Goal: Task Accomplishment & Management: Use online tool/utility

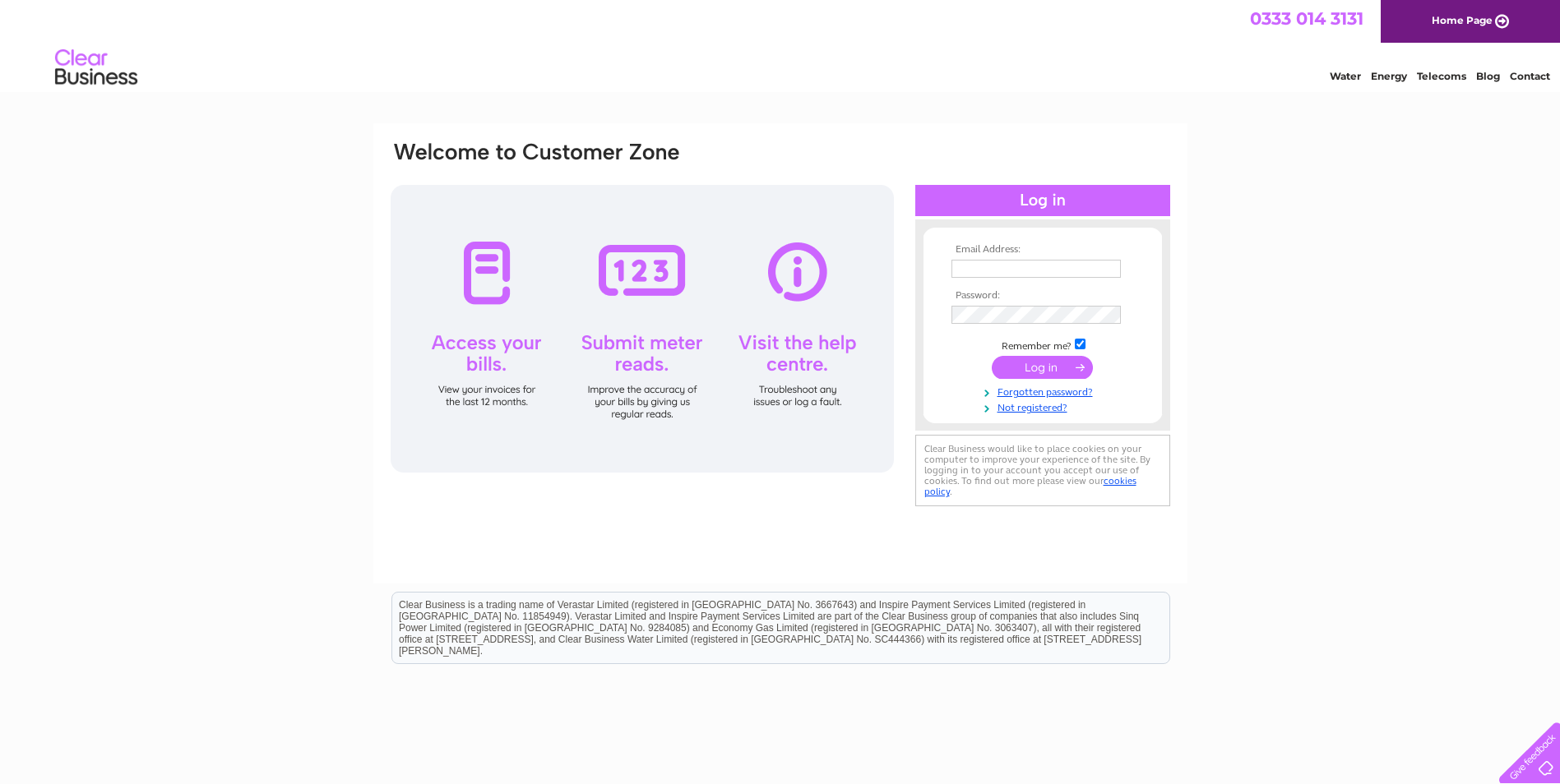
type input "[EMAIL_ADDRESS][DOMAIN_NAME]"
click at [1036, 364] on input "submit" at bounding box center [1042, 367] width 101 height 23
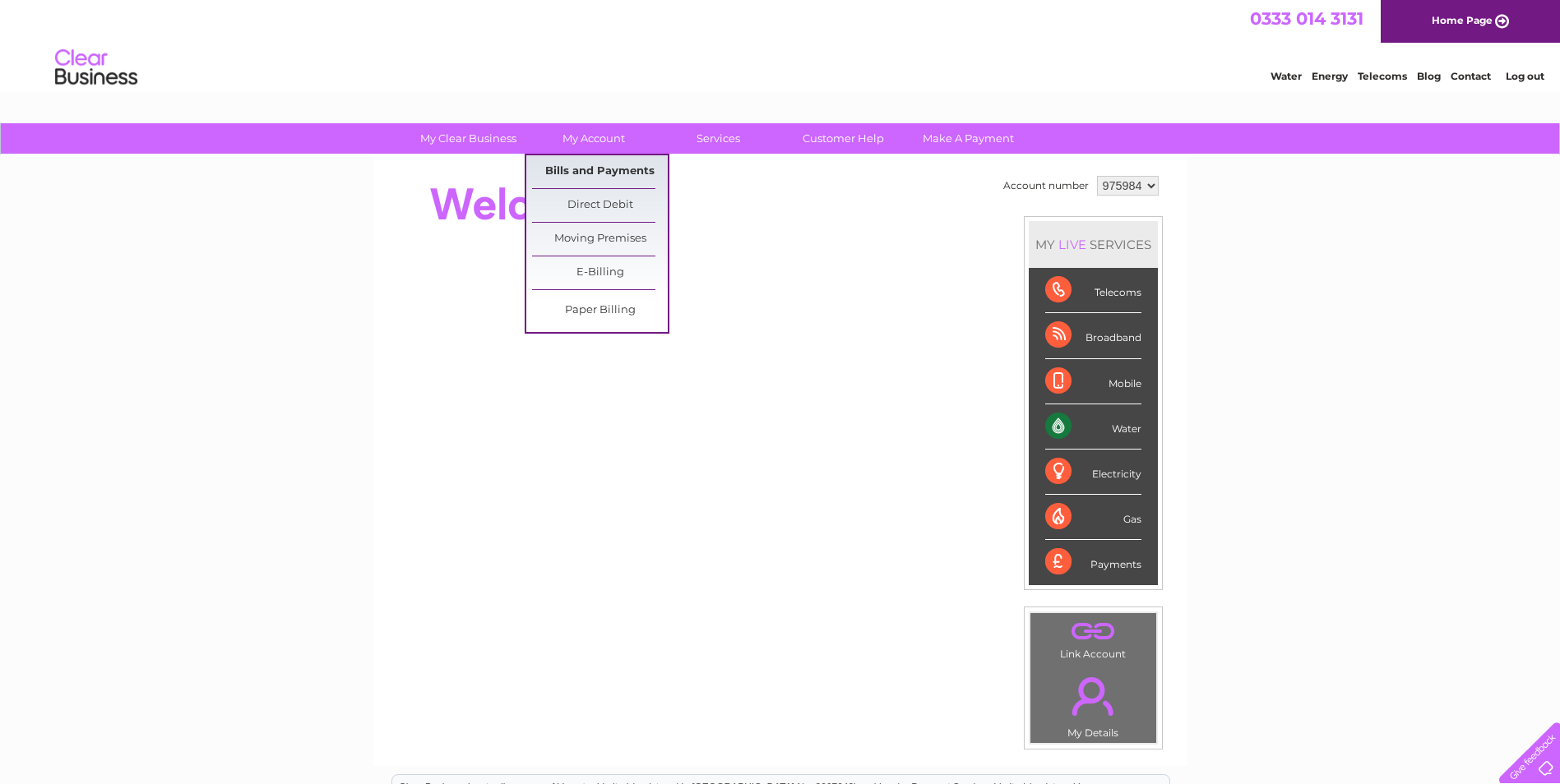
click at [586, 168] on link "Bills and Payments" at bounding box center [600, 172] width 135 height 32
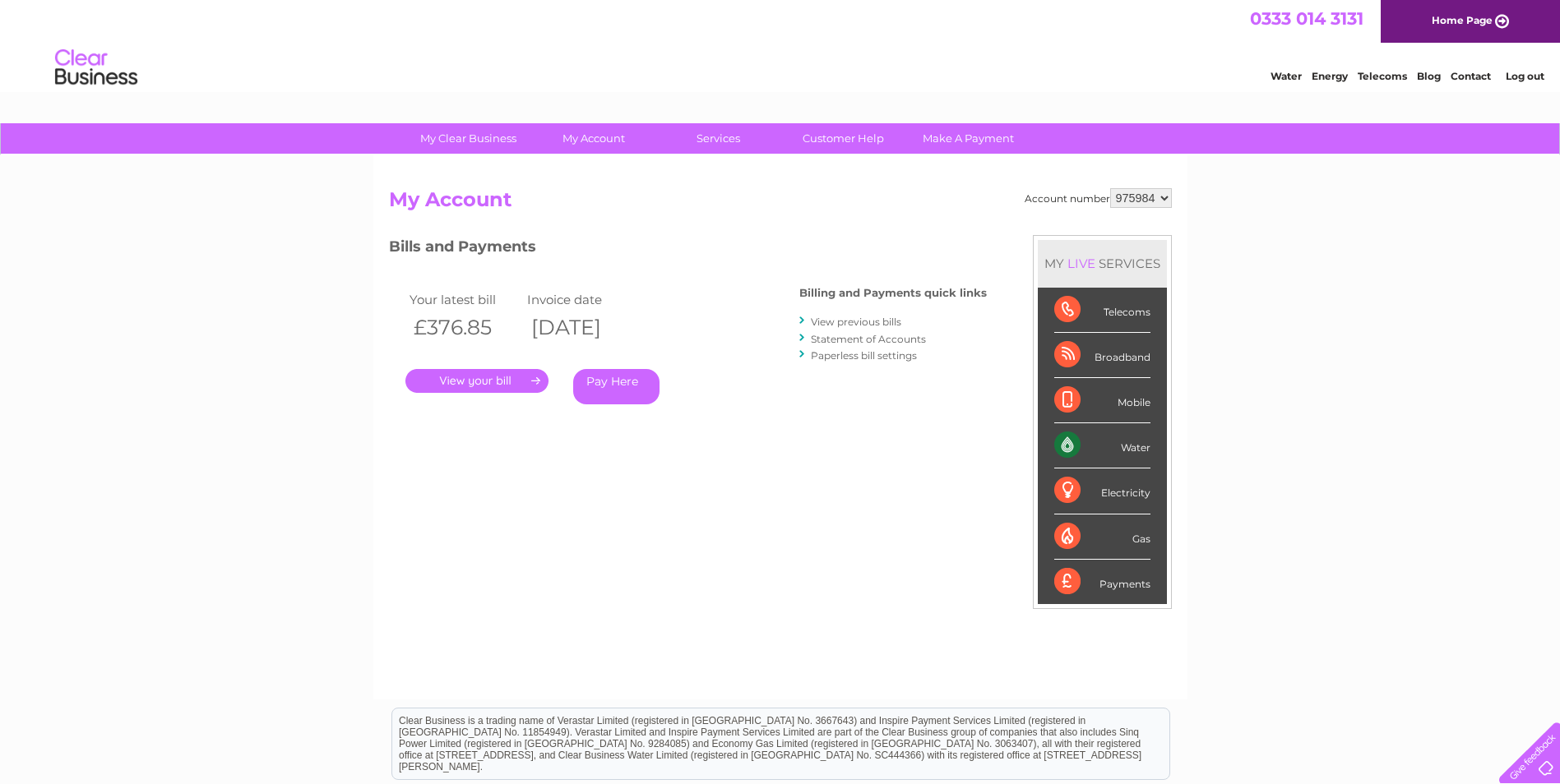
click at [495, 381] on link "." at bounding box center [477, 381] width 143 height 24
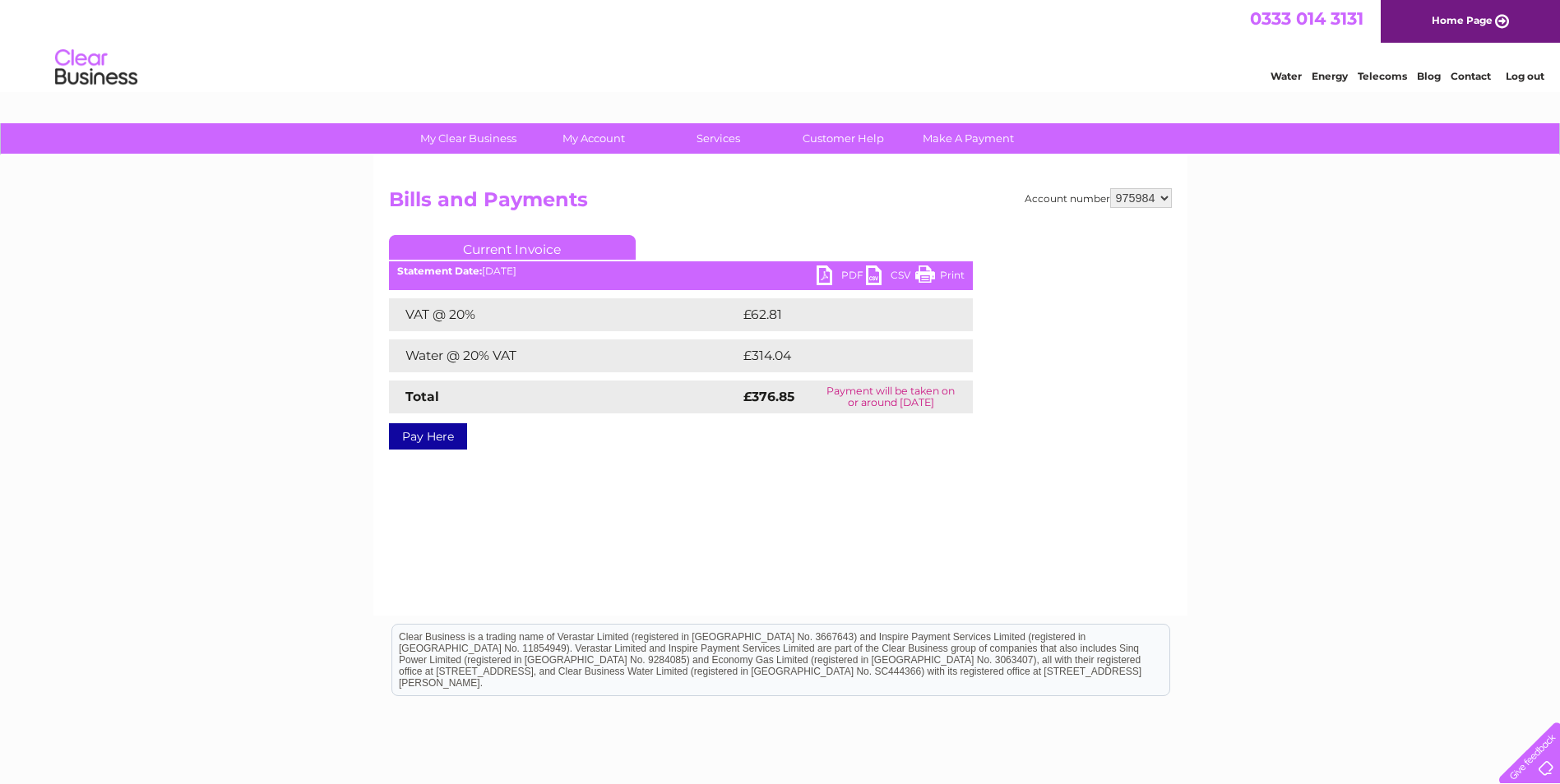
click at [827, 271] on link "PDF" at bounding box center [842, 277] width 50 height 24
